Goal: Find specific page/section: Find specific page/section

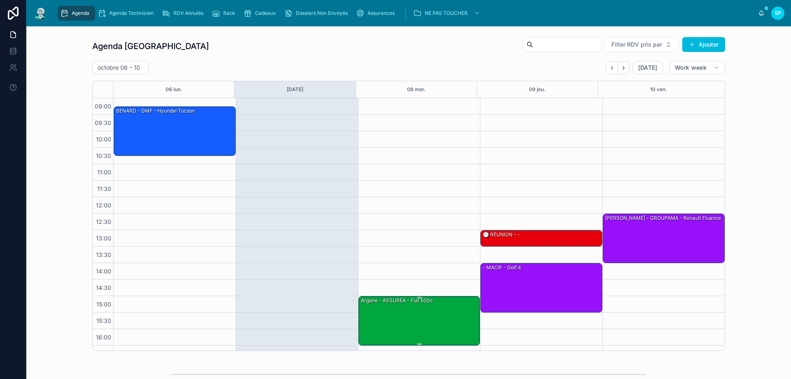
click at [410, 309] on div "Argane - ASSUREA - Fiat 500c" at bounding box center [419, 320] width 119 height 48
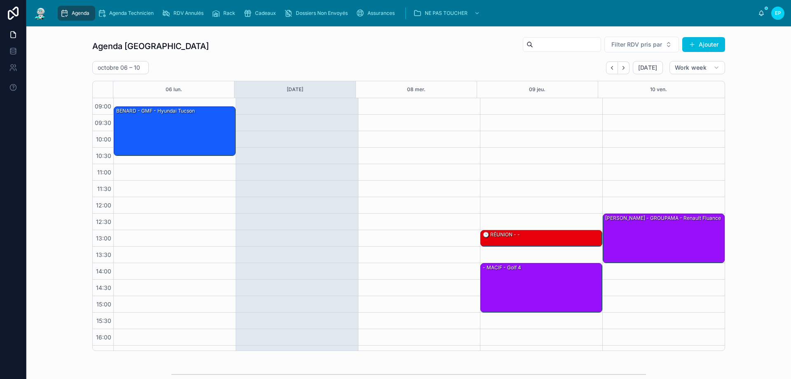
click at [405, 258] on div at bounding box center [419, 246] width 122 height 297
click at [623, 64] on button "Next" at bounding box center [624, 67] width 12 height 13
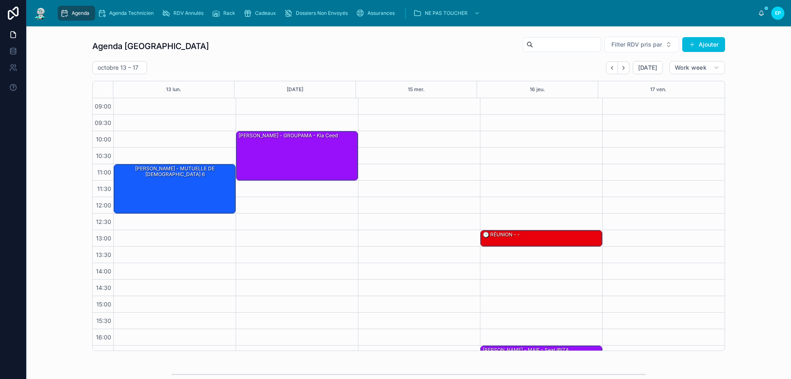
click at [621, 68] on icon "Next" at bounding box center [623, 68] width 6 height 6
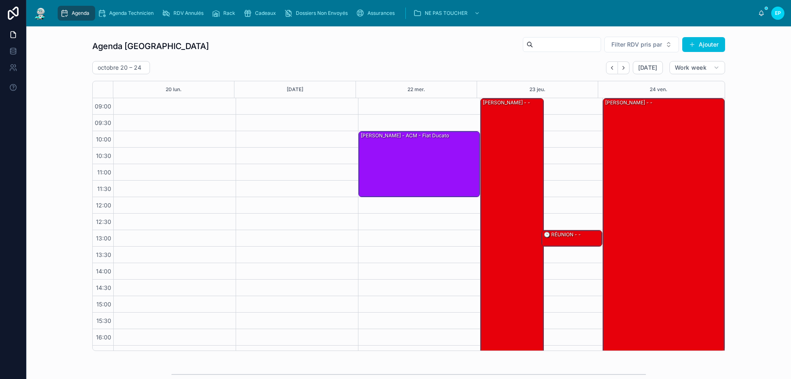
click at [621, 68] on icon "Next" at bounding box center [623, 68] width 6 height 6
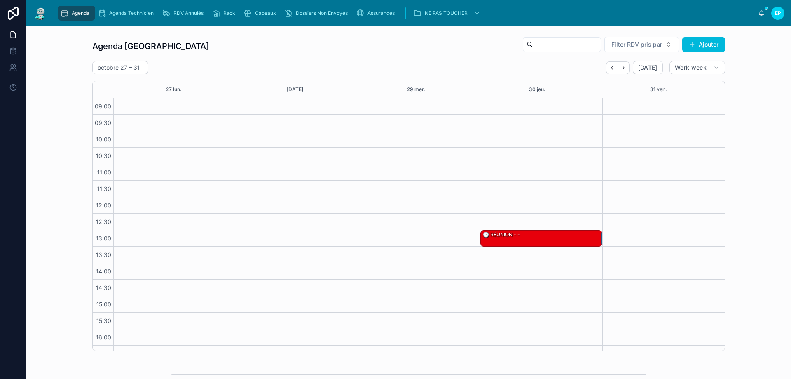
click at [621, 68] on icon "Next" at bounding box center [623, 68] width 6 height 6
click at [609, 69] on icon "Back" at bounding box center [612, 68] width 6 height 6
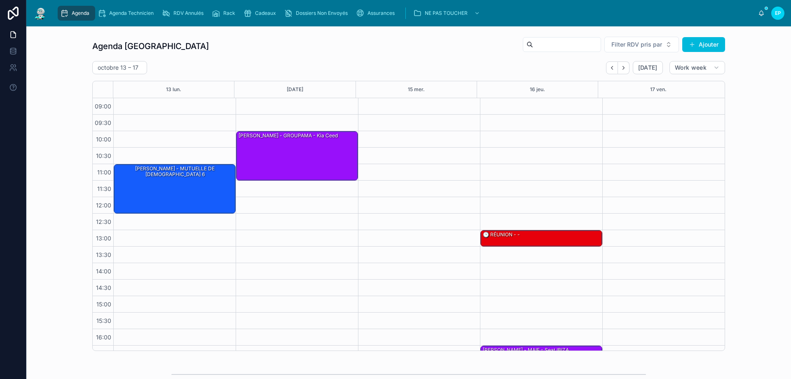
click at [609, 69] on icon "Back" at bounding box center [612, 68] width 6 height 6
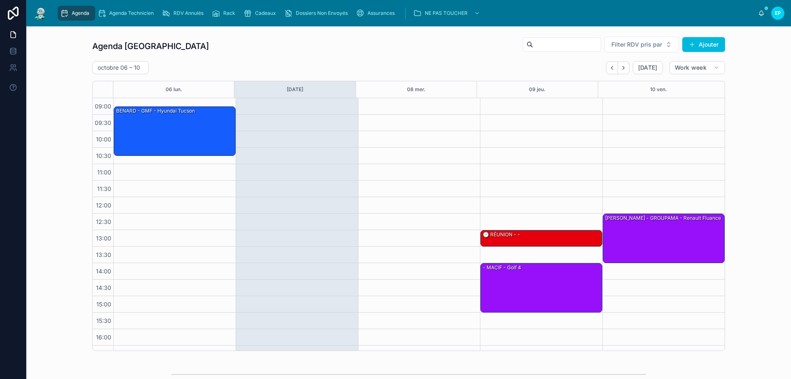
click at [609, 69] on icon "Back" at bounding box center [612, 68] width 6 height 6
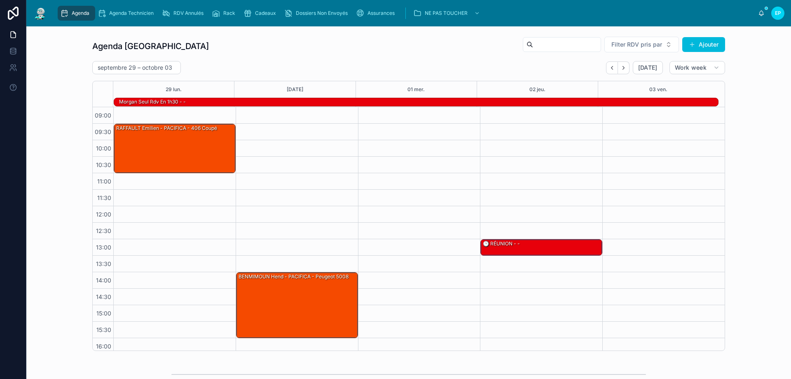
click at [623, 69] on icon "Next" at bounding box center [624, 67] width 2 height 3
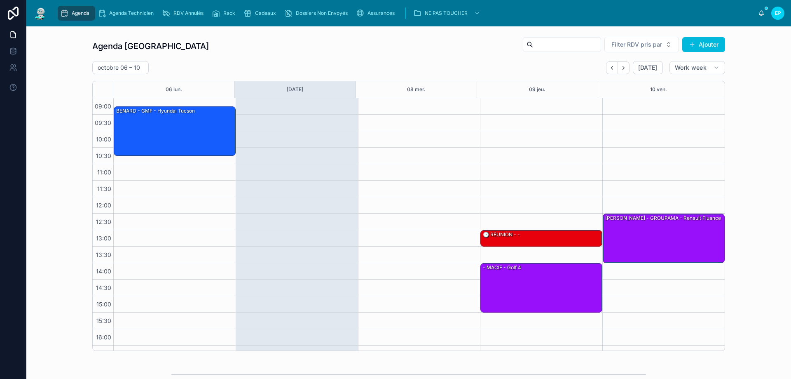
click at [613, 69] on button "Back" at bounding box center [612, 67] width 12 height 13
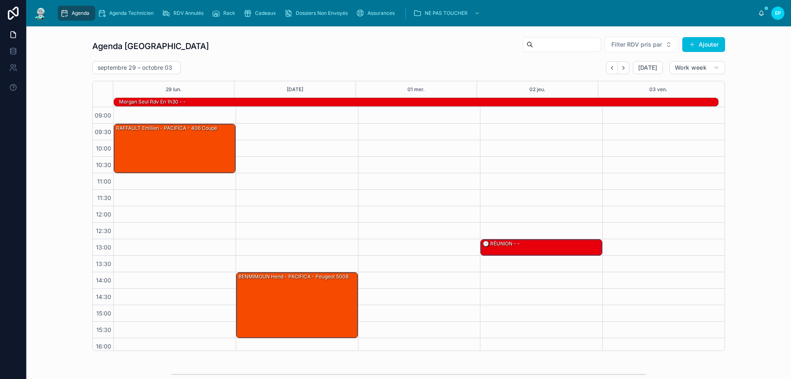
click at [626, 68] on button "Next" at bounding box center [624, 67] width 12 height 13
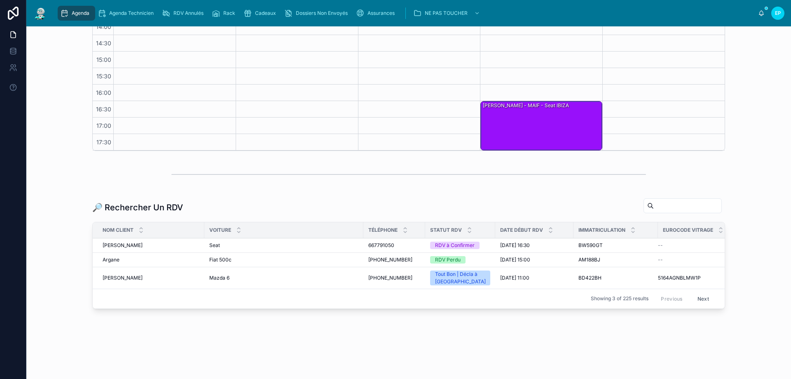
scroll to position [202, 0]
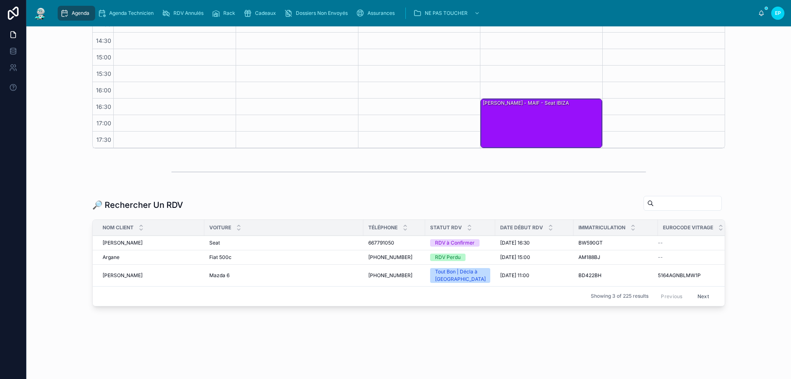
click at [655, 203] on input "text" at bounding box center [688, 203] width 68 height 12
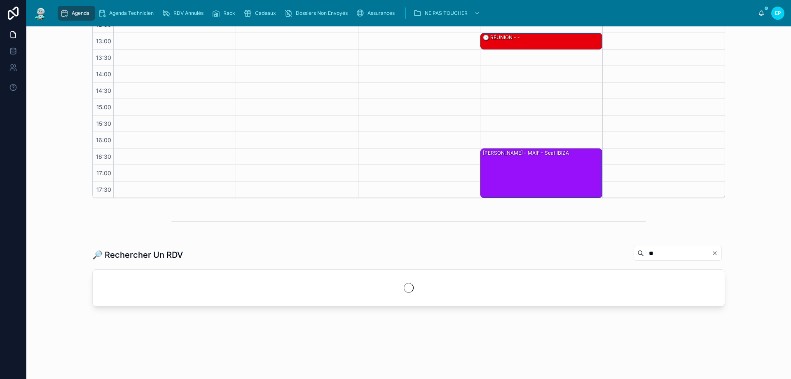
scroll to position [152, 0]
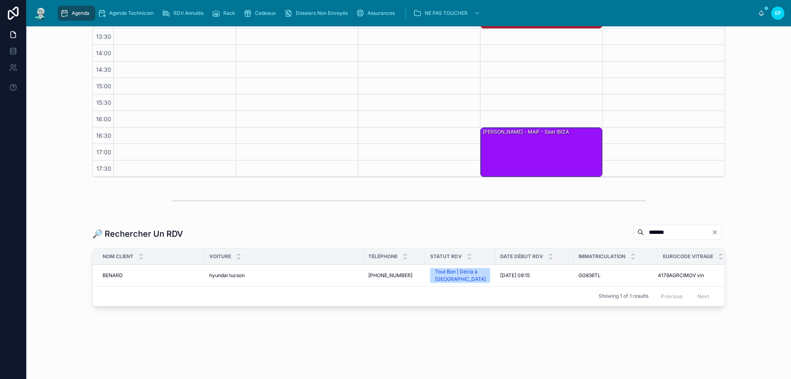
type input "*******"
click at [390, 276] on span "+33610404938" at bounding box center [390, 275] width 44 height 7
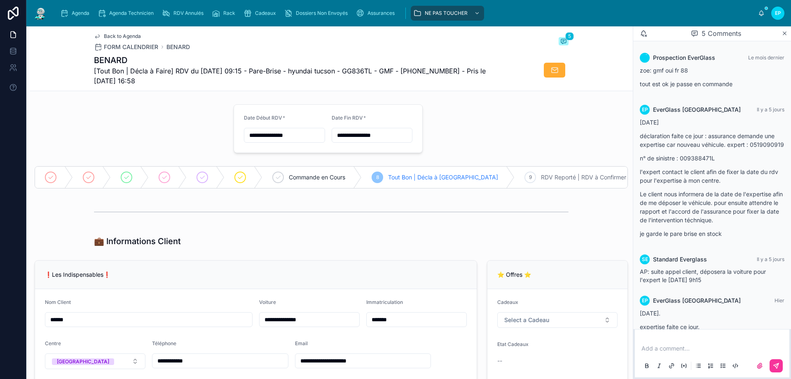
scroll to position [104, 0]
